Goal: Task Accomplishment & Management: Use online tool/utility

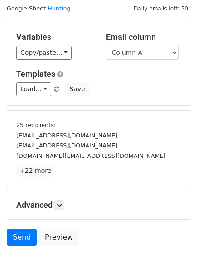
scroll to position [51, 0]
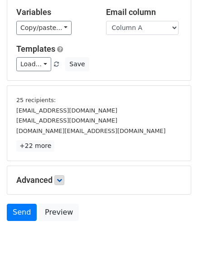
click at [59, 185] on div "Advanced Tracking Track Opens UTM Codes Track Clicks Filters Only include sprea…" at bounding box center [99, 180] width 184 height 28
click at [59, 179] on icon at bounding box center [59, 180] width 5 height 5
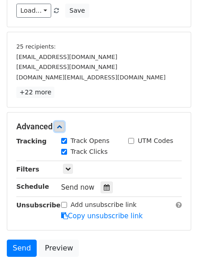
scroll to position [165, 0]
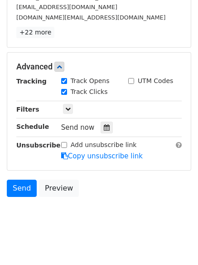
click at [101, 122] on div "Send now" at bounding box center [114, 128] width 107 height 12
drag, startPoint x: 99, startPoint y: 123, endPoint x: 101, endPoint y: 128, distance: 5.9
click at [101, 128] on div at bounding box center [107, 128] width 12 height 12
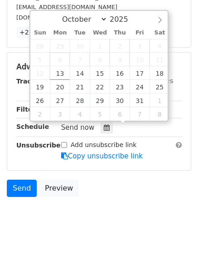
click at [55, 66] on span "6" at bounding box center [60, 60] width 20 height 14
type input "2025-10-13 12:00"
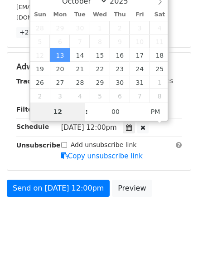
scroll to position [140, 0]
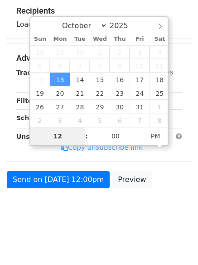
type input "4"
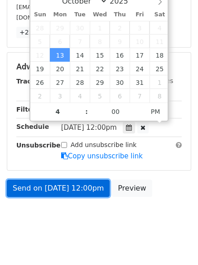
type input "2025-10-13 16:00"
click at [57, 190] on link "Send on Oct 13 at 12:00pm" at bounding box center [58, 188] width 103 height 17
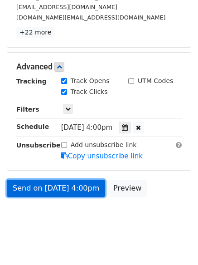
click at [57, 190] on link "Send on Oct 13 at 4:00pm" at bounding box center [56, 188] width 99 height 17
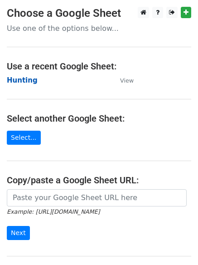
click at [25, 78] on strong "Hunting" at bounding box center [22, 80] width 31 height 8
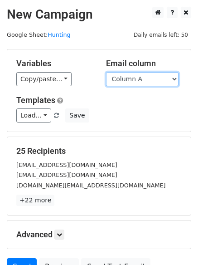
click at [137, 77] on select "Column A Column B Column C Column D Column E Column F" at bounding box center [142, 79] width 73 height 14
select select "Column B"
click at [106, 72] on select "Column A Column B Column C Column D Column E Column F" at bounding box center [142, 79] width 73 height 14
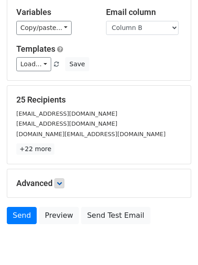
click at [56, 169] on div "Advanced Tracking Track Opens UTM Codes Track Clicks Filters Only include sprea…" at bounding box center [99, 183] width 184 height 28
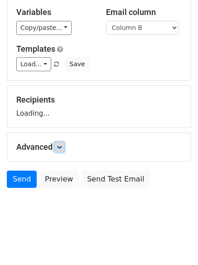
click at [59, 146] on icon at bounding box center [59, 146] width 5 height 5
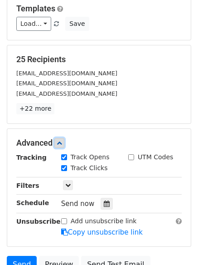
scroll to position [135, 0]
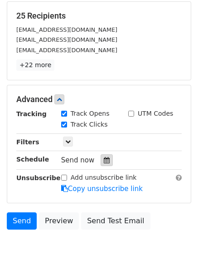
click at [104, 160] on icon at bounding box center [107, 160] width 6 height 6
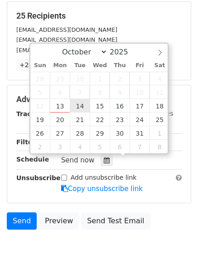
type input "2025-10-14 12:00"
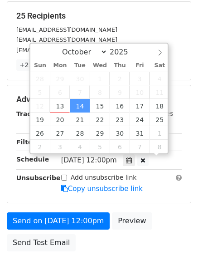
scroll to position [0, 0]
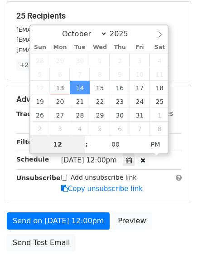
type input "5"
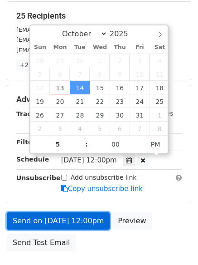
type input "2025-10-14 17:00"
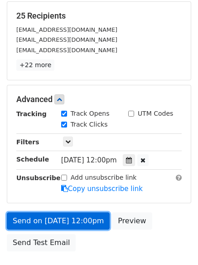
click at [64, 218] on link "Send on Oct 14 at 12:00pm" at bounding box center [58, 221] width 103 height 17
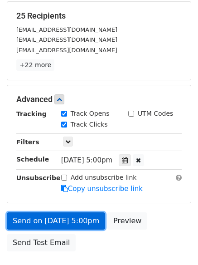
click at [64, 218] on link "Send on Oct 14 at 5:00pm" at bounding box center [56, 221] width 99 height 17
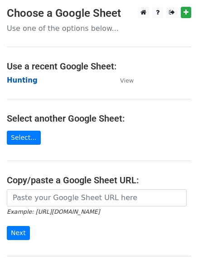
click at [26, 77] on strong "Hunting" at bounding box center [22, 80] width 31 height 8
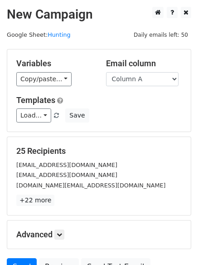
click at [171, 88] on div "Variables Copy/paste... {{Column A}} {{Column B}} {{Column C}} {{Column D}} {{C…" at bounding box center [99, 90] width 184 height 82
click at [132, 69] on div "Email column Column A Column B Column C Column D Column E Column F" at bounding box center [144, 73] width 90 height 28
click at [131, 75] on select "Column A Column B Column C Column D Column E Column F" at bounding box center [142, 79] width 73 height 14
select select "Column C"
click at [106, 72] on select "Column A Column B Column C Column D Column E Column F" at bounding box center [142, 79] width 73 height 14
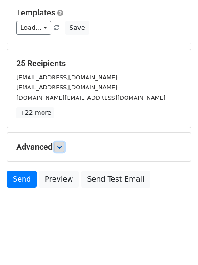
click at [61, 149] on icon at bounding box center [59, 146] width 5 height 5
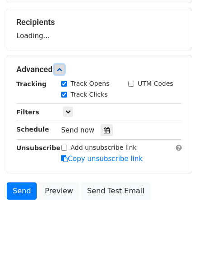
scroll to position [129, 0]
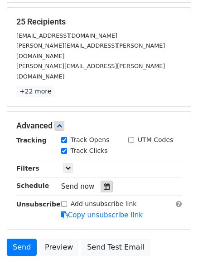
click at [104, 183] on icon at bounding box center [107, 186] width 6 height 6
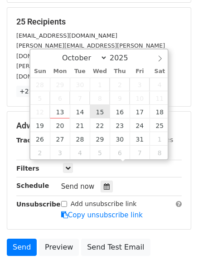
type input "2025-10-15 12:00"
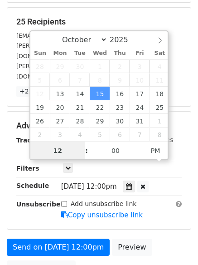
scroll to position [0, 0]
type input "6"
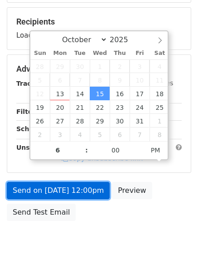
type input "2025-10-15 18:00"
click at [61, 193] on link "Send on Oct 15 at 12:00pm" at bounding box center [58, 190] width 103 height 17
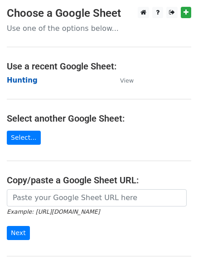
click at [24, 81] on strong "Hunting" at bounding box center [22, 80] width 31 height 8
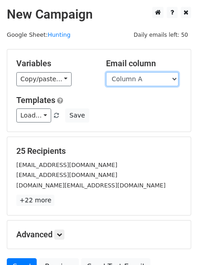
click at [144, 81] on select "Column A Column B Column C Column D Column E Column F" at bounding box center [142, 79] width 73 height 14
select select "Column D"
click at [106, 72] on select "Column A Column B Column C Column D Column E Column F" at bounding box center [142, 79] width 73 height 14
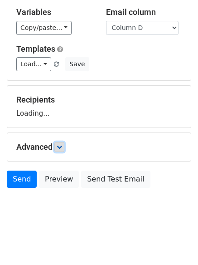
scroll to position [51, 0]
click at [59, 148] on icon at bounding box center [59, 146] width 5 height 5
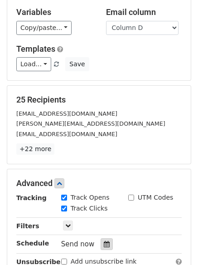
click at [104, 242] on icon at bounding box center [107, 244] width 6 height 6
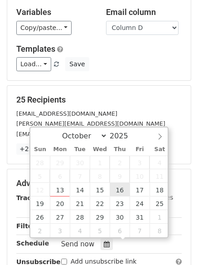
type input "2025-10-16 12:00"
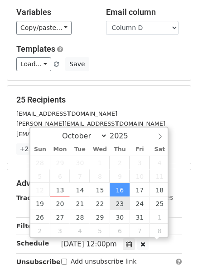
scroll to position [0, 0]
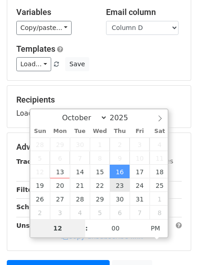
type input "7"
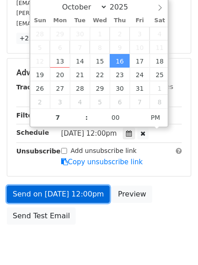
type input "2025-10-16 19:00"
click at [73, 199] on link "Send on Oct 16 at 12:00pm" at bounding box center [58, 194] width 103 height 17
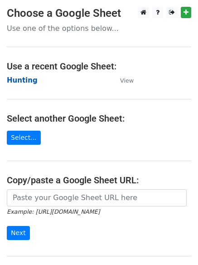
click at [23, 81] on strong "Hunting" at bounding box center [22, 80] width 31 height 8
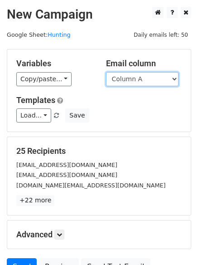
click at [137, 79] on select "Column A Column B Column C Column D Column E Column F" at bounding box center [142, 79] width 73 height 14
select select "Column E"
click at [106, 72] on select "Column A Column B Column C Column D Column E Column F" at bounding box center [142, 79] width 73 height 14
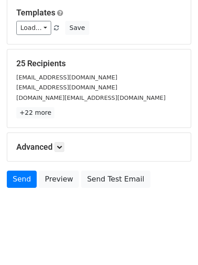
click at [56, 152] on h5 "Advanced" at bounding box center [99, 147] width 166 height 10
click at [61, 147] on icon at bounding box center [59, 146] width 5 height 5
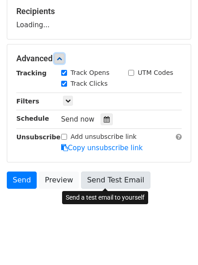
scroll to position [140, 0]
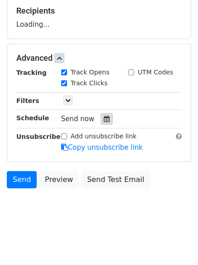
click at [104, 118] on icon at bounding box center [107, 119] width 6 height 6
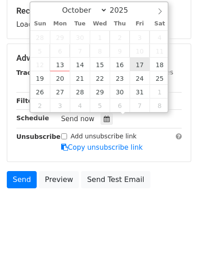
type input "[DATE] 12:00"
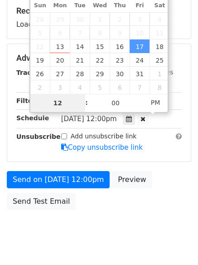
type input "8"
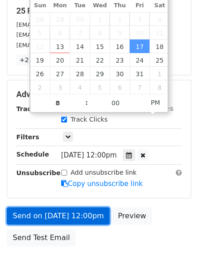
type input "2025-10-17 20:00"
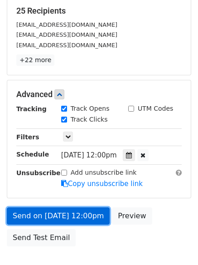
click at [73, 214] on link "Send on Oct 17 at 12:00pm" at bounding box center [58, 216] width 103 height 17
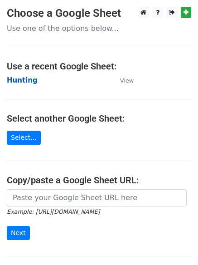
click at [10, 77] on strong "Hunting" at bounding box center [22, 80] width 31 height 8
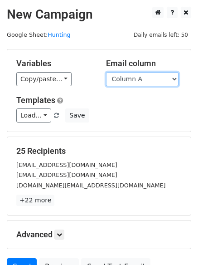
click at [132, 81] on select "Column A Column B Column C Column D Column E Column F" at bounding box center [142, 79] width 73 height 14
select select "Column F"
click at [106, 72] on select "Column A Column B Column C Column D Column E Column F" at bounding box center [142, 79] width 73 height 14
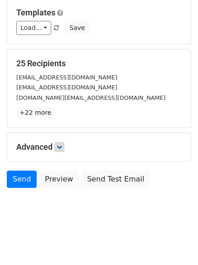
click at [66, 146] on h5 "Advanced" at bounding box center [99, 147] width 166 height 10
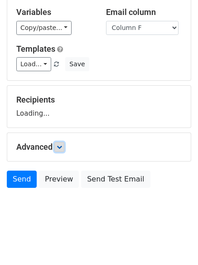
click at [64, 146] on link at bounding box center [59, 147] width 10 height 10
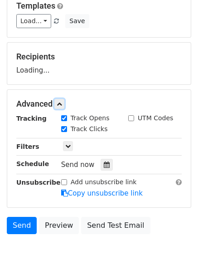
scroll to position [138, 0]
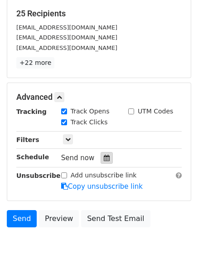
click at [104, 155] on div at bounding box center [107, 158] width 12 height 12
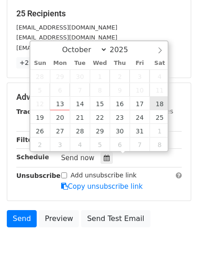
type input "[DATE] 12:00"
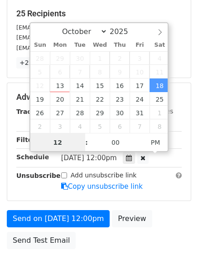
scroll to position [0, 0]
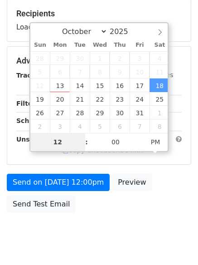
type input "9"
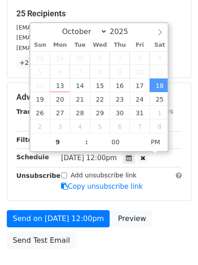
type input "[DATE] 21:00"
click at [80, 208] on form "Variables Copy/paste... {{Column A}} {{Column B}} {{Column C}} {{Column D}} {{C…" at bounding box center [99, 82] width 185 height 342
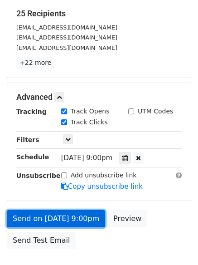
click at [81, 213] on link "Send on [DATE] 9:00pm" at bounding box center [56, 218] width 99 height 17
